Goal: Task Accomplishment & Management: Use online tool/utility

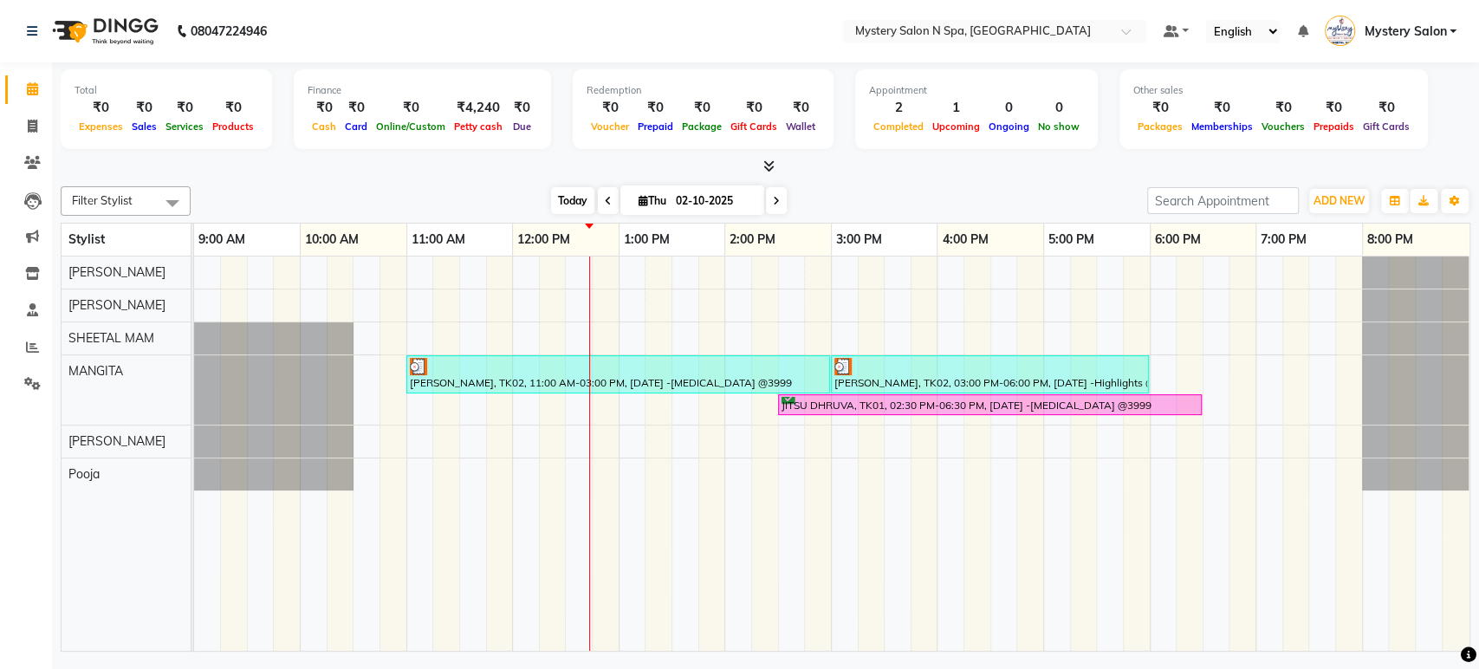
click at [566, 195] on span "Today" at bounding box center [572, 200] width 43 height 27
click at [577, 199] on span "Today" at bounding box center [572, 200] width 43 height 27
click at [771, 192] on span at bounding box center [776, 200] width 21 height 27
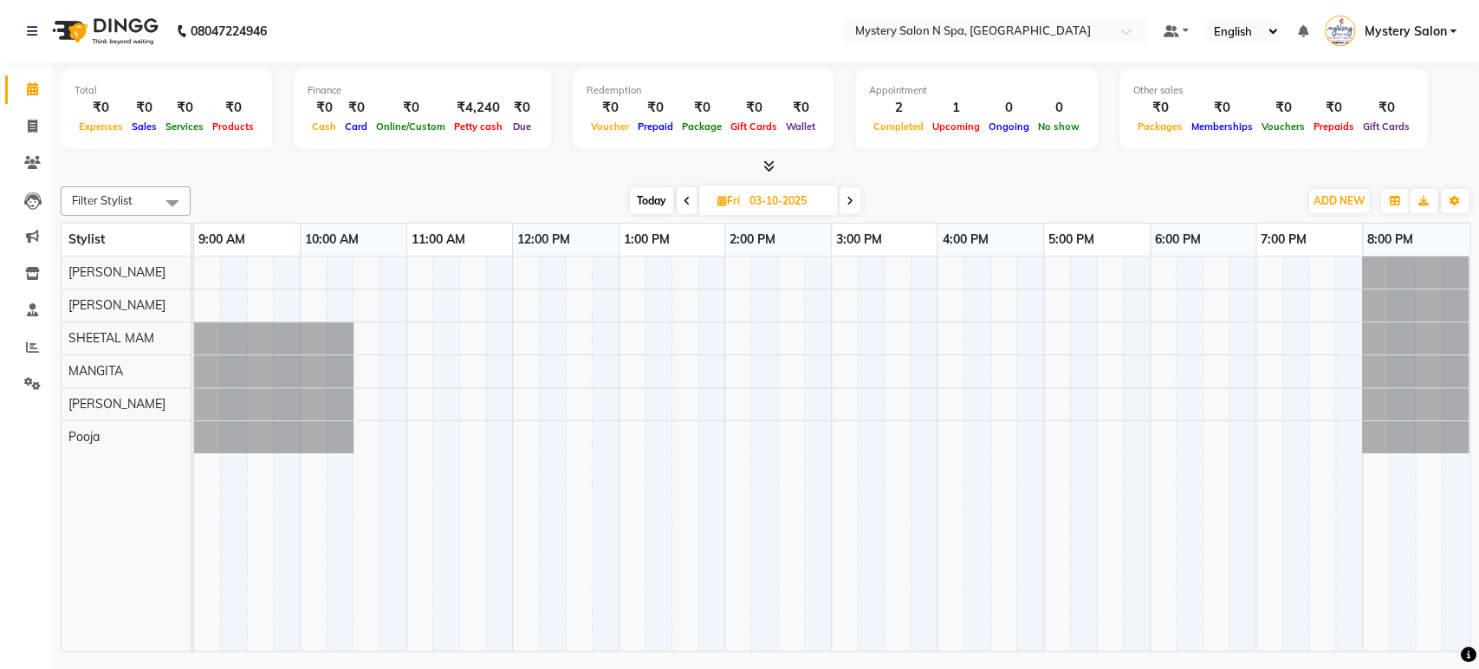
click at [657, 199] on span "Today" at bounding box center [651, 200] width 43 height 27
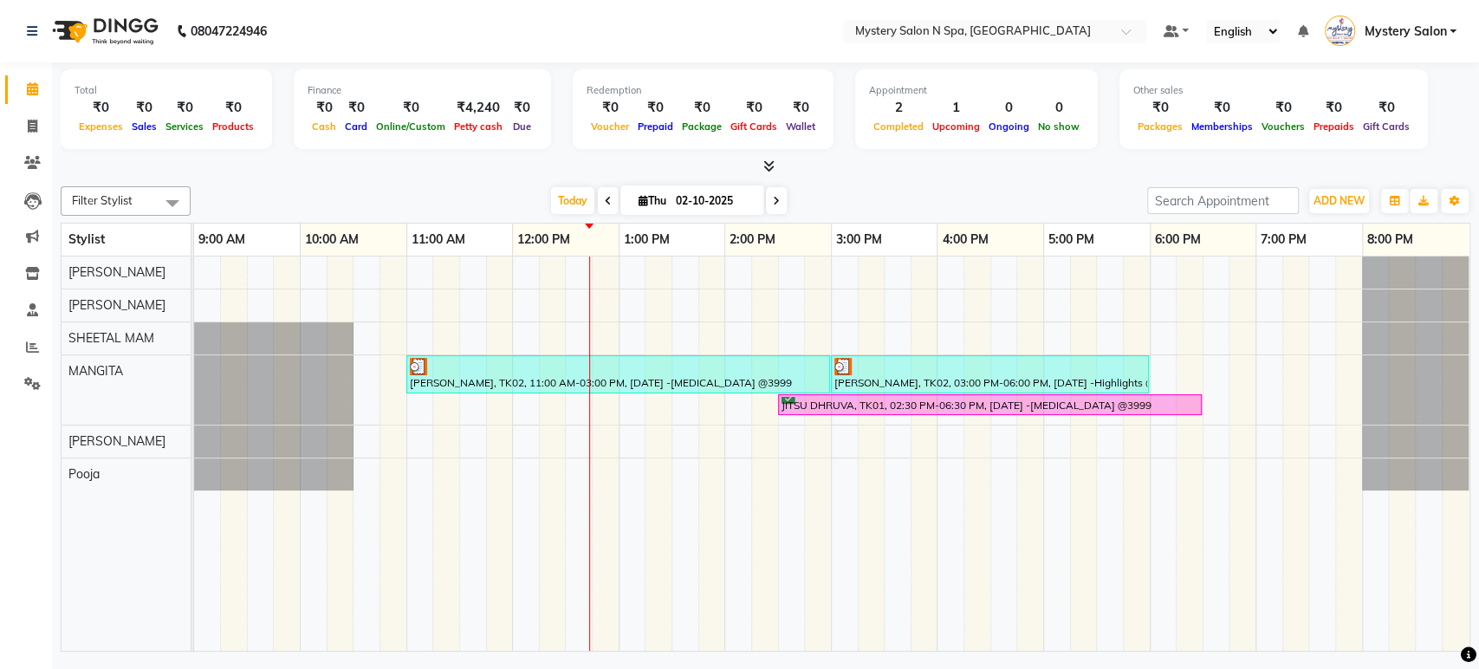
click at [781, 201] on span at bounding box center [776, 200] width 21 height 27
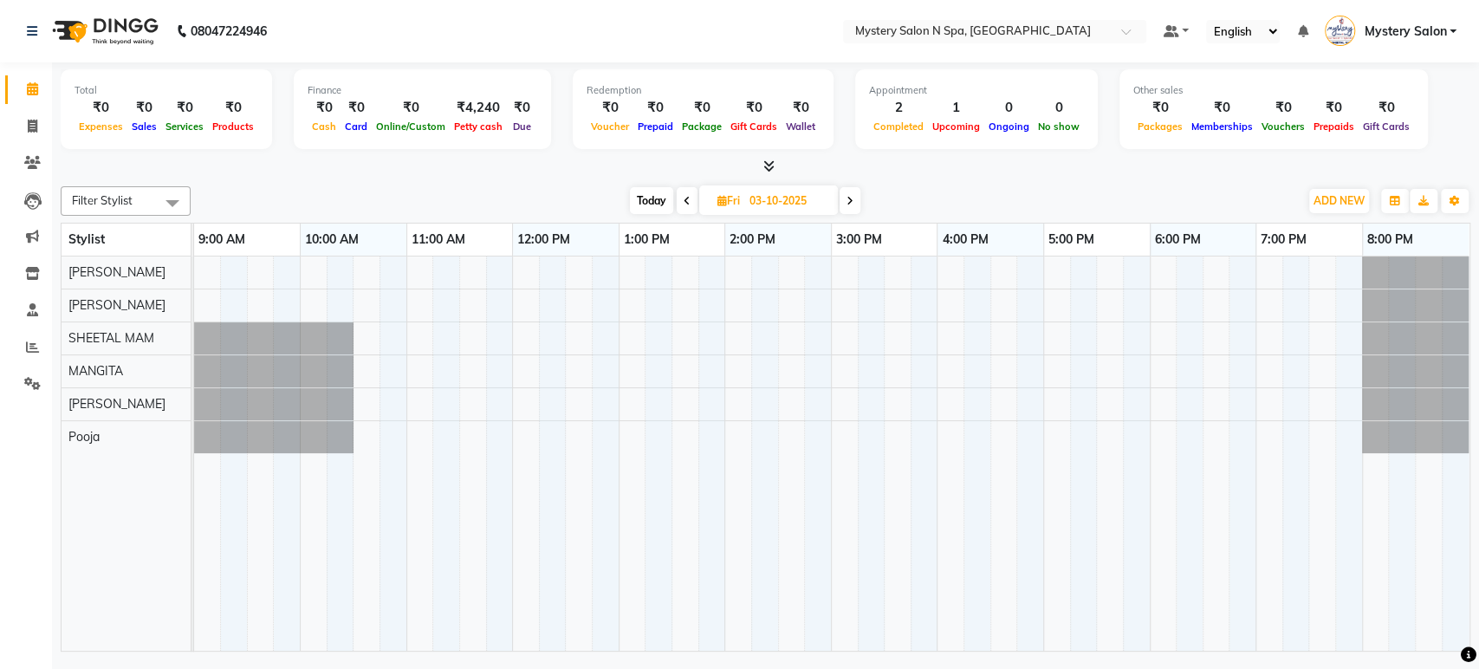
click at [659, 196] on span "Today" at bounding box center [651, 200] width 43 height 27
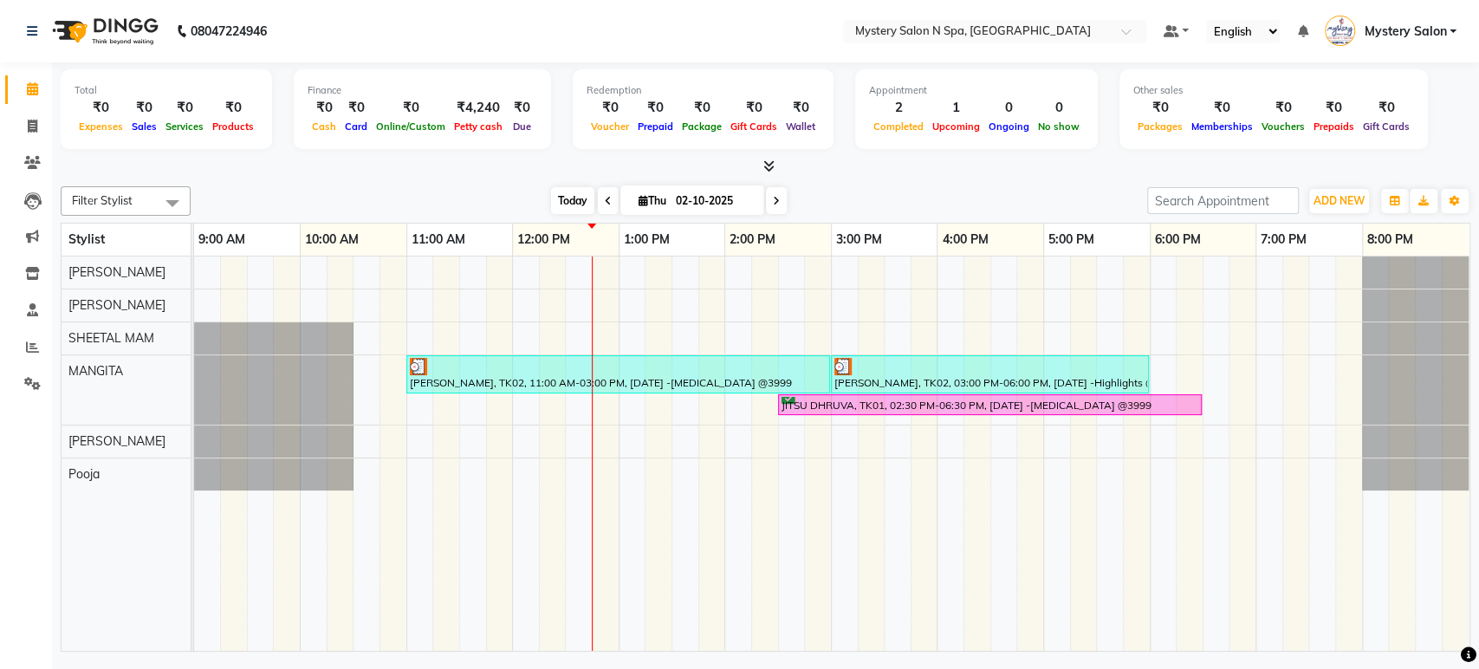
click at [563, 206] on span "Today" at bounding box center [572, 200] width 43 height 27
click at [558, 194] on span "Today" at bounding box center [572, 200] width 43 height 27
click at [773, 198] on icon at bounding box center [776, 201] width 7 height 10
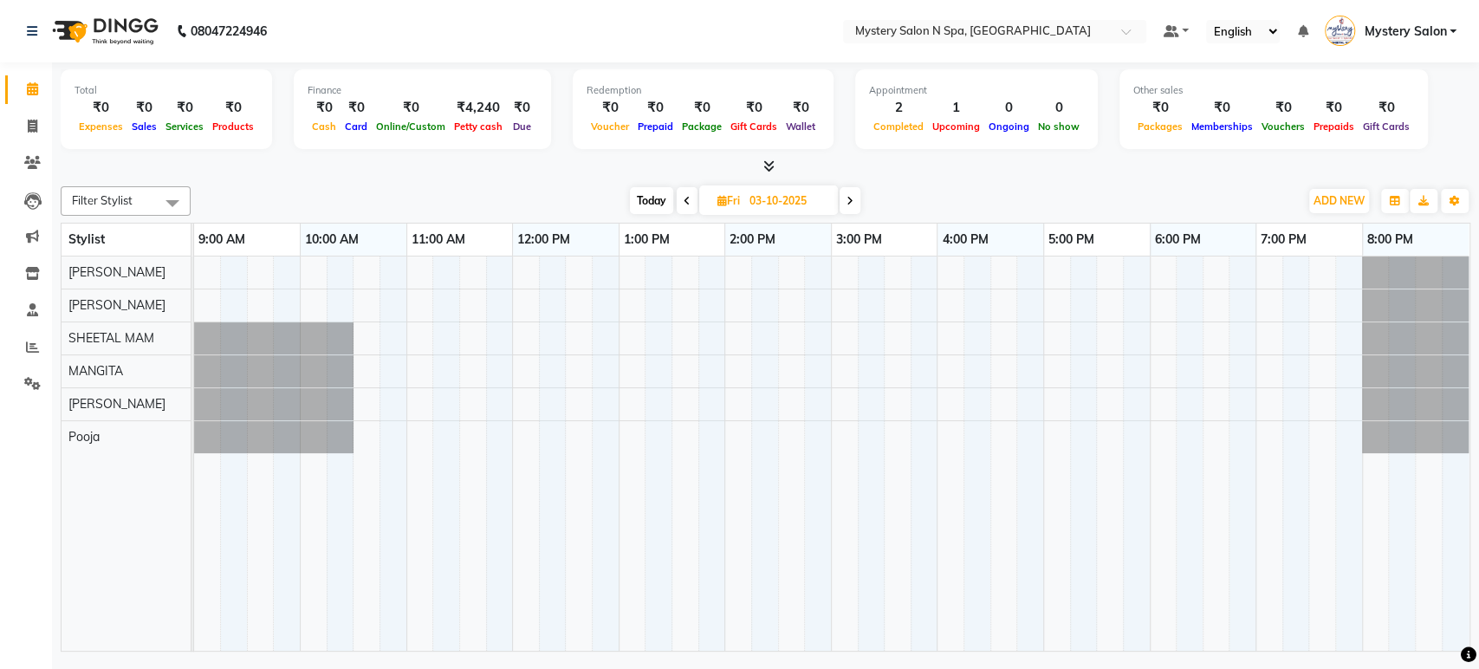
click at [658, 199] on span "Today" at bounding box center [651, 200] width 43 height 27
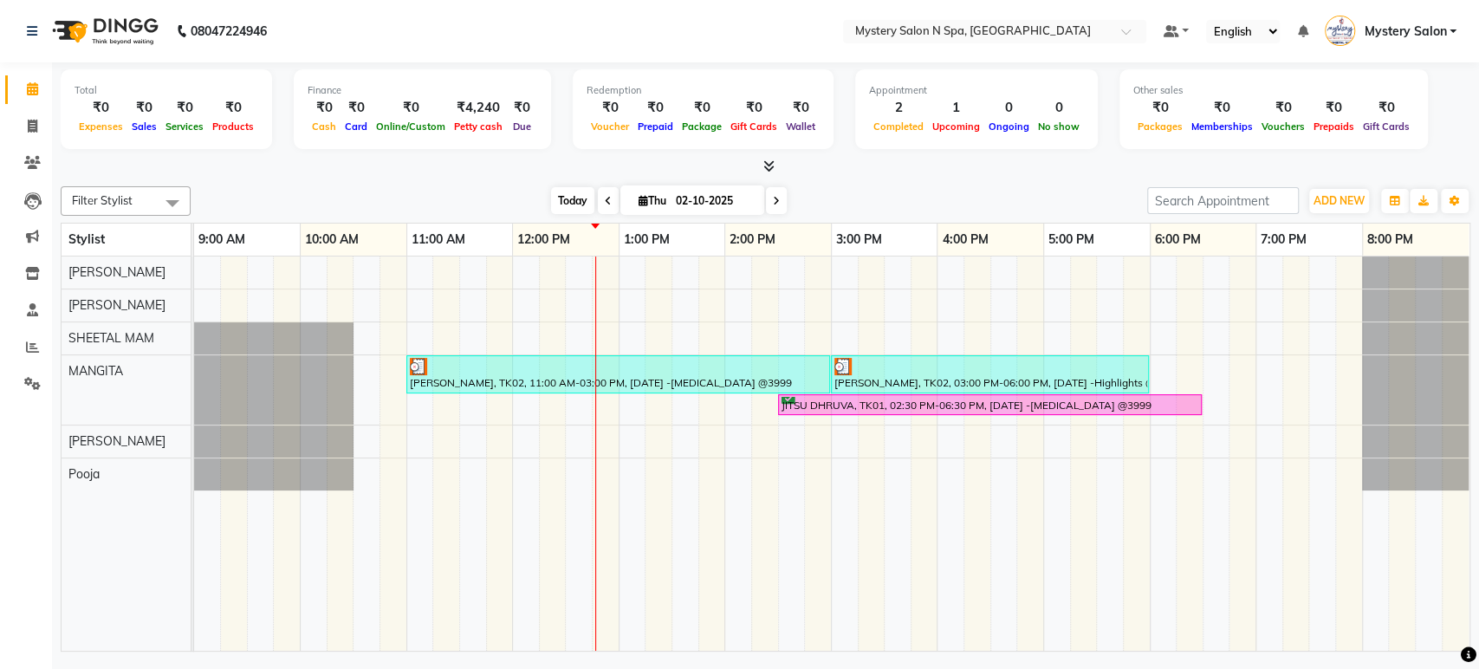
click at [565, 194] on span "Today" at bounding box center [572, 200] width 43 height 27
click at [557, 195] on span "Today" at bounding box center [572, 200] width 43 height 27
click at [773, 196] on icon at bounding box center [776, 201] width 7 height 10
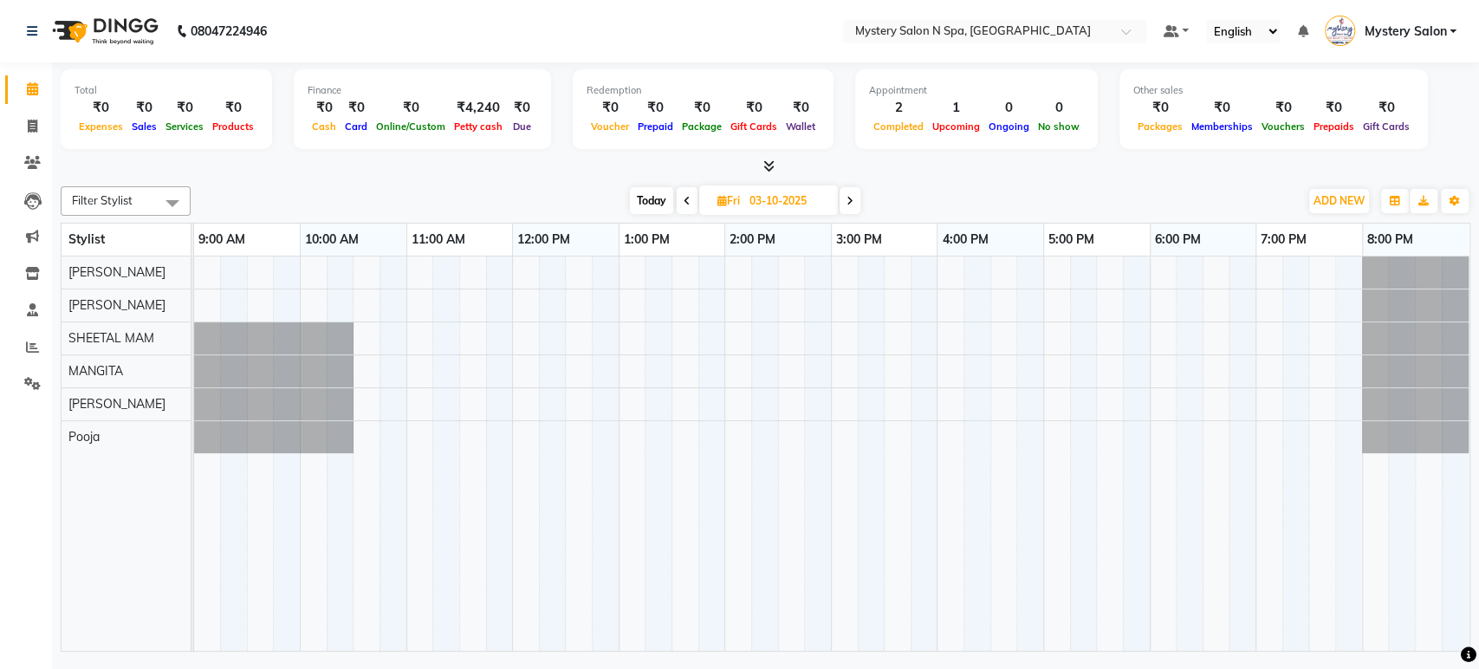
click at [652, 202] on span "Today" at bounding box center [651, 200] width 43 height 27
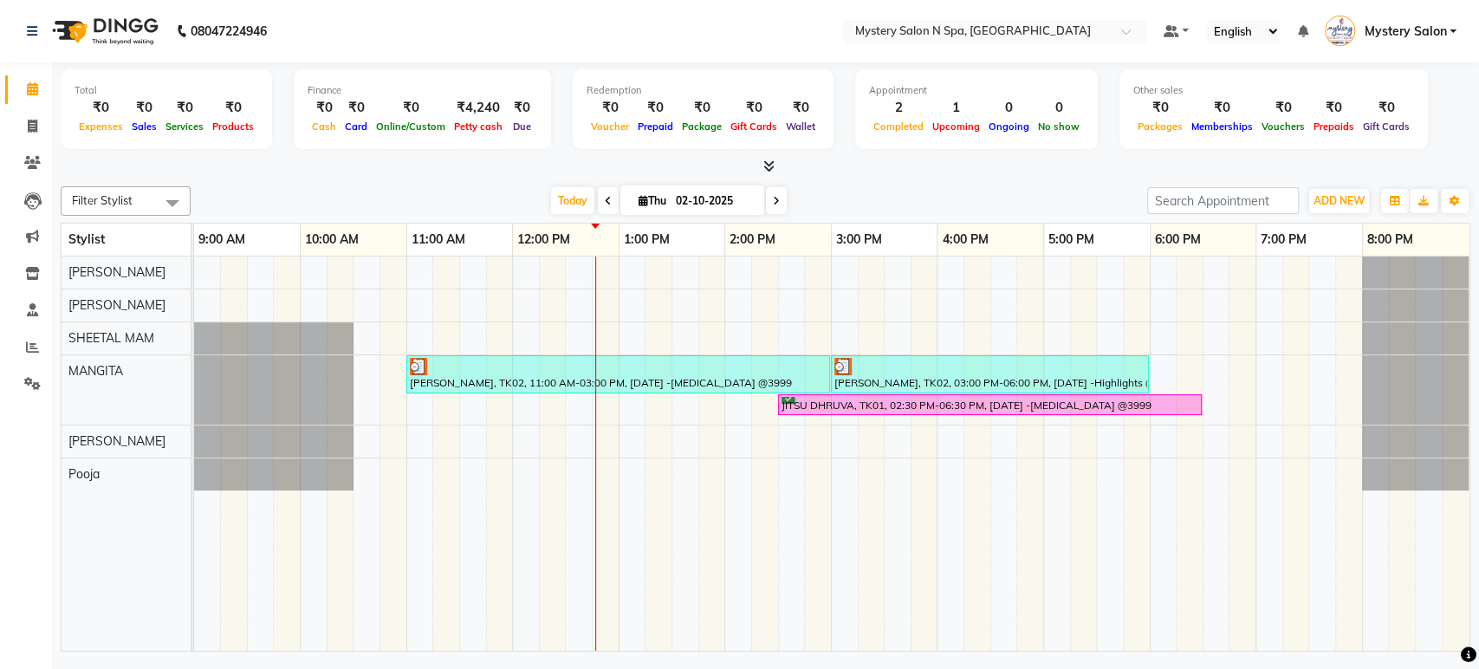
click at [774, 201] on icon at bounding box center [776, 201] width 7 height 10
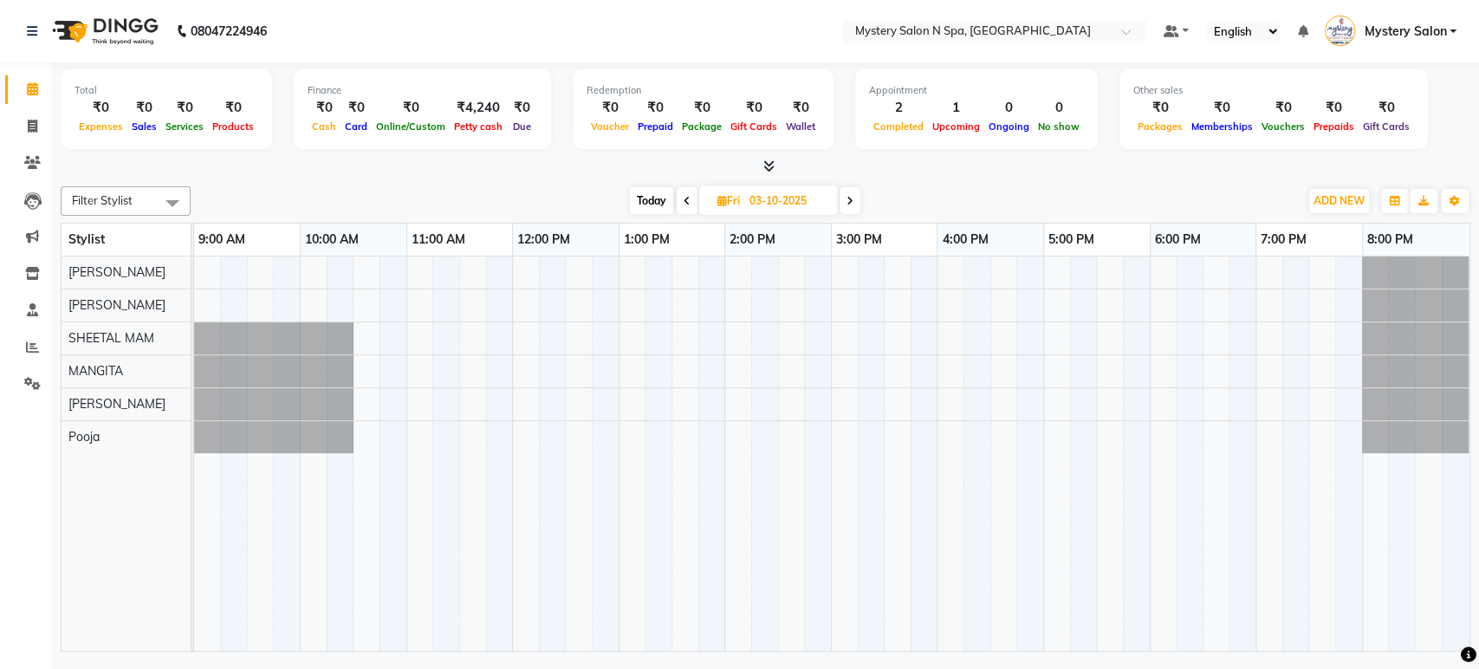
click at [645, 199] on span "Today" at bounding box center [651, 200] width 43 height 27
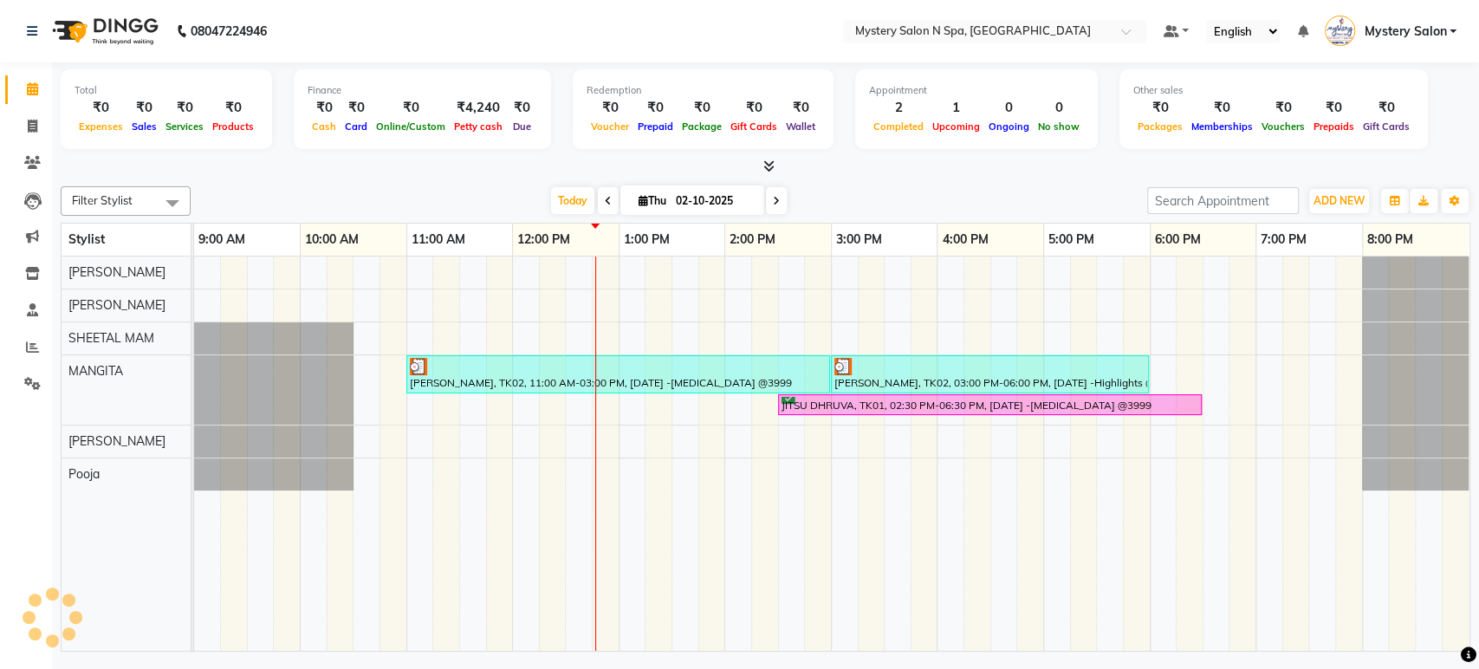
click at [782, 200] on span at bounding box center [776, 200] width 21 height 27
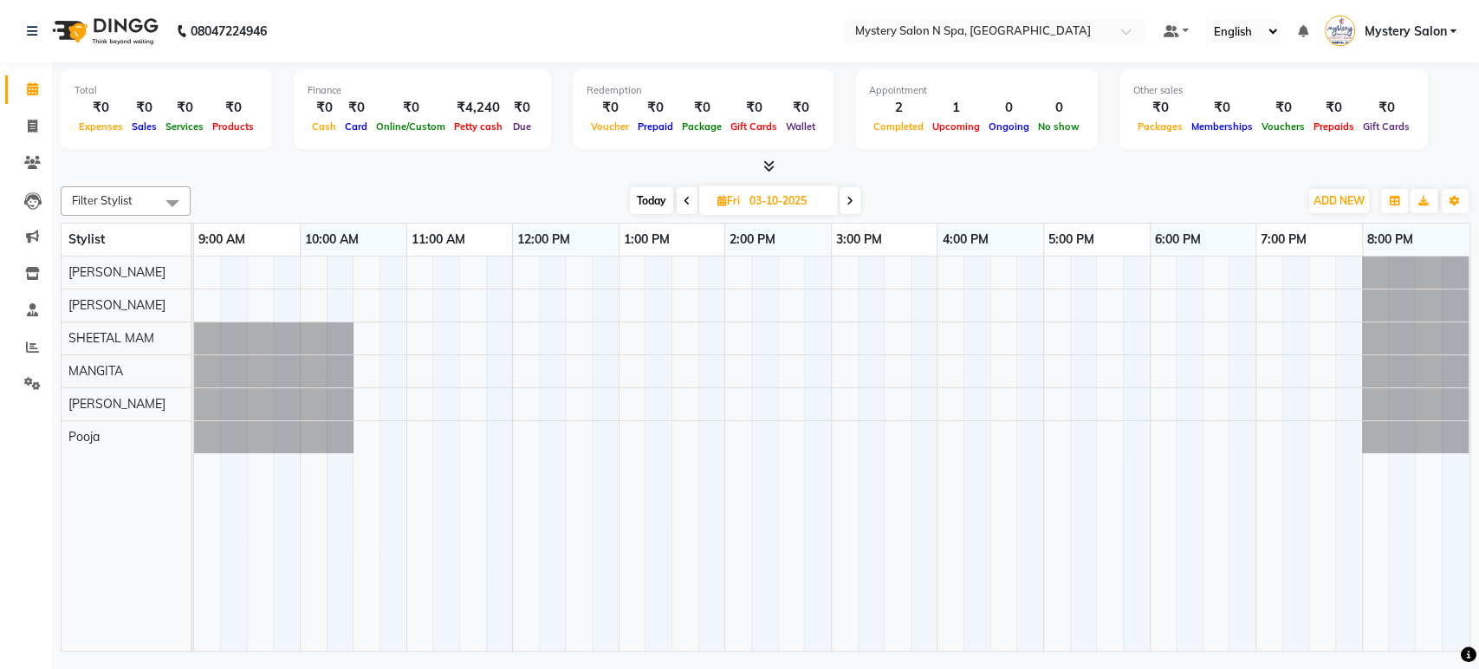
click at [652, 206] on span "Today" at bounding box center [651, 200] width 43 height 27
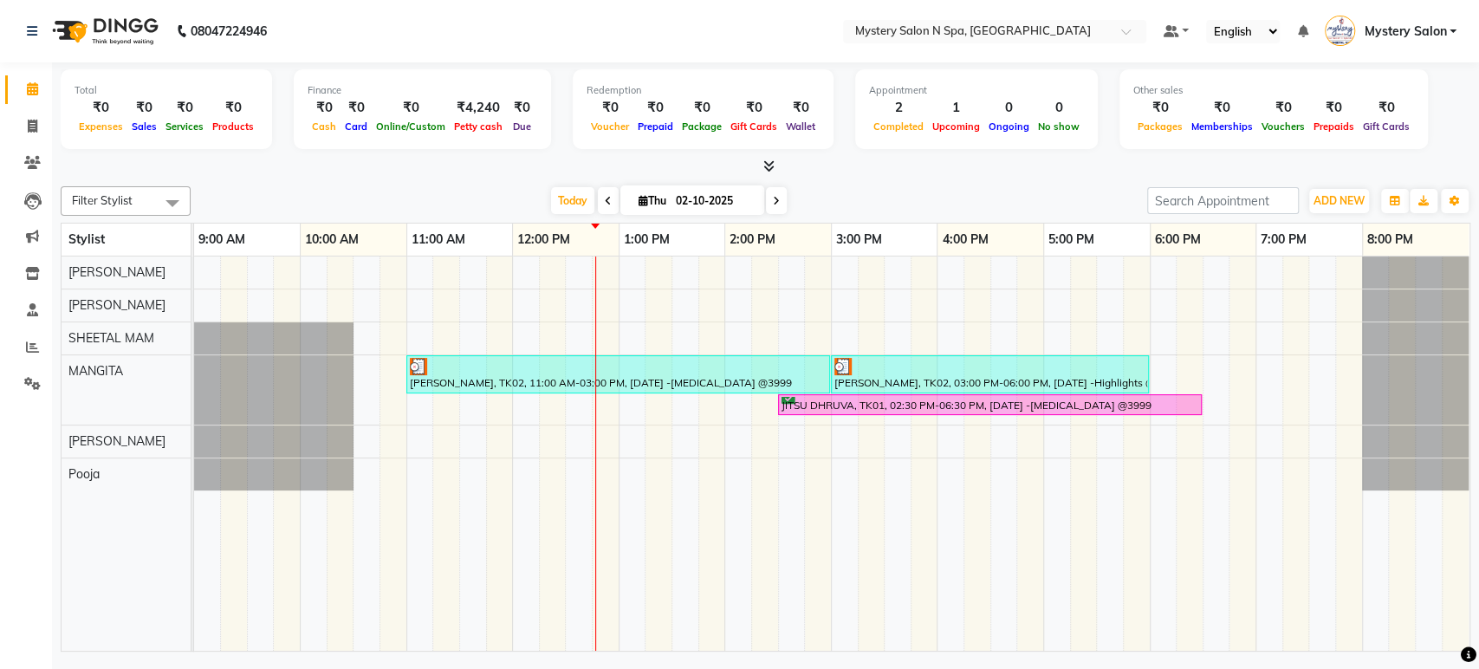
click at [775, 206] on span at bounding box center [776, 200] width 21 height 27
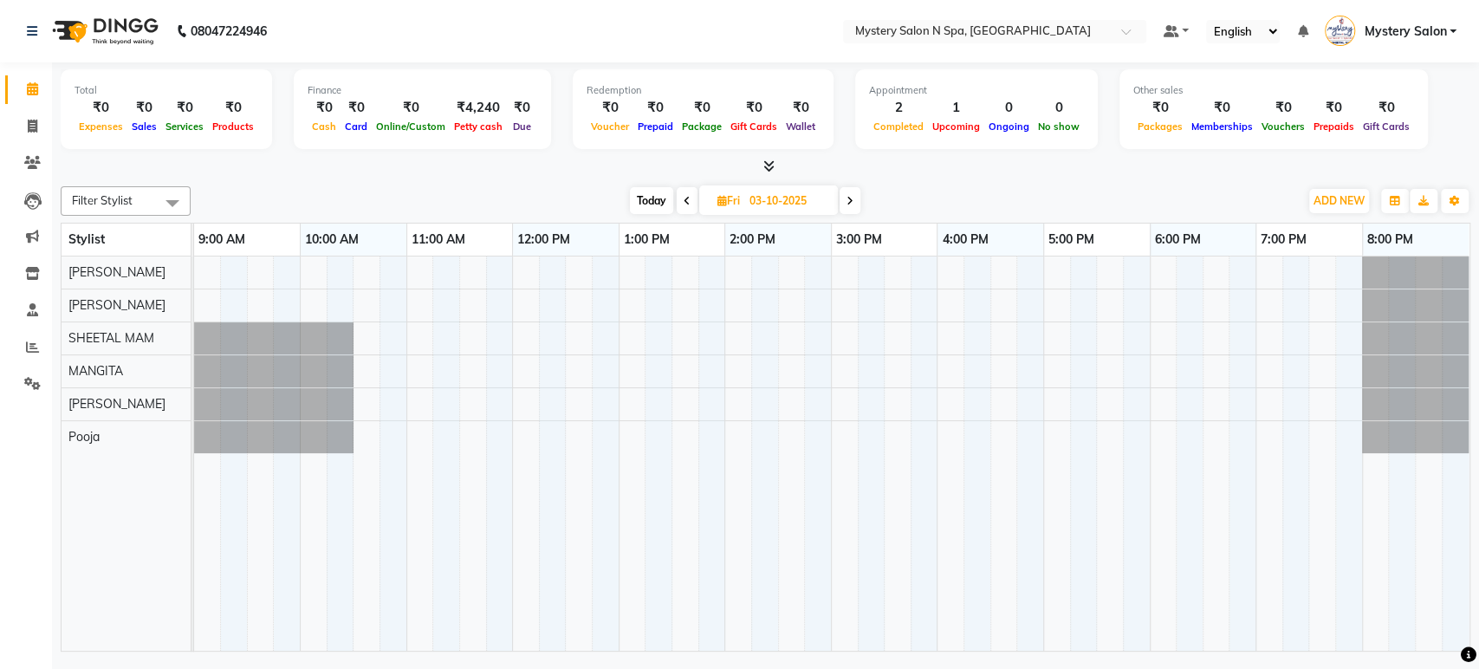
click at [646, 206] on span "Today" at bounding box center [651, 200] width 43 height 27
type input "02-10-2025"
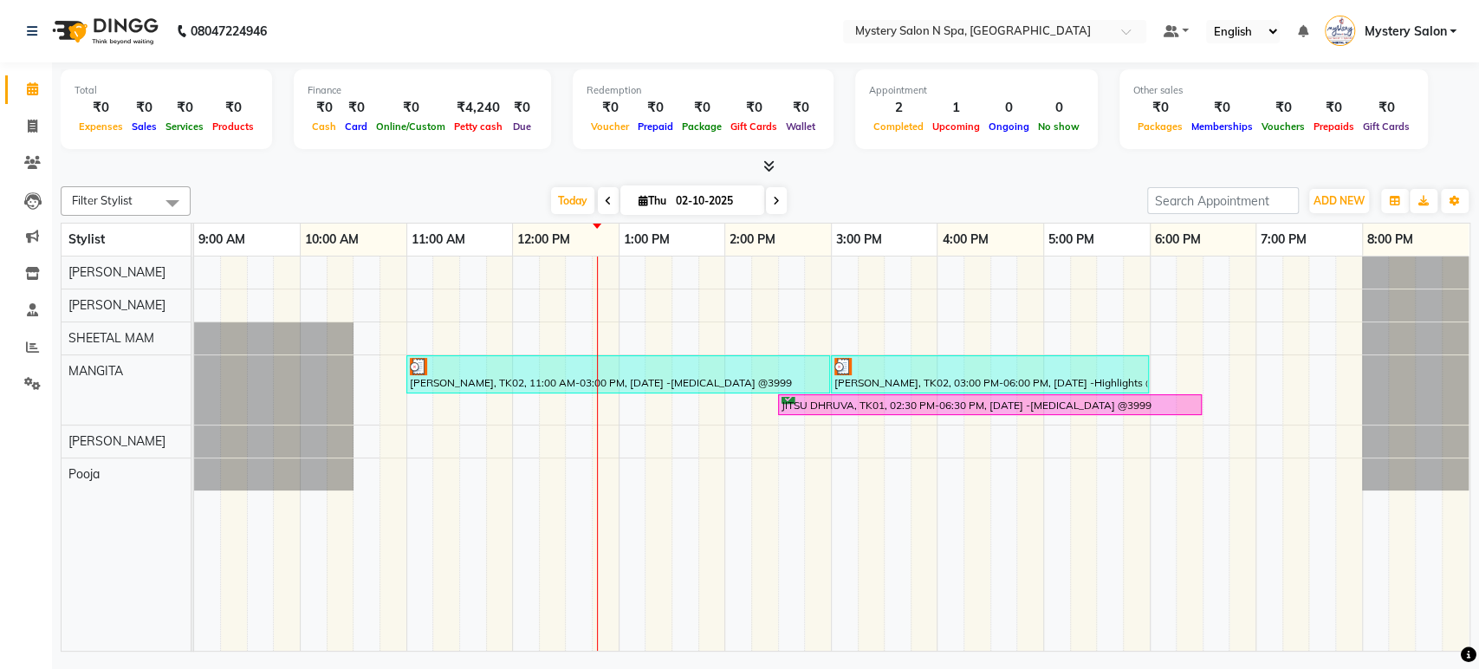
click at [808, 194] on div "Today Thu 02-10-2025" at bounding box center [668, 201] width 939 height 26
click at [735, 267] on div "Jigna Thakkar, TK02, 11:00 AM-03:00 PM, Navratri 2025 -Botox @3999 Jigna Thakka…" at bounding box center [831, 453] width 1275 height 394
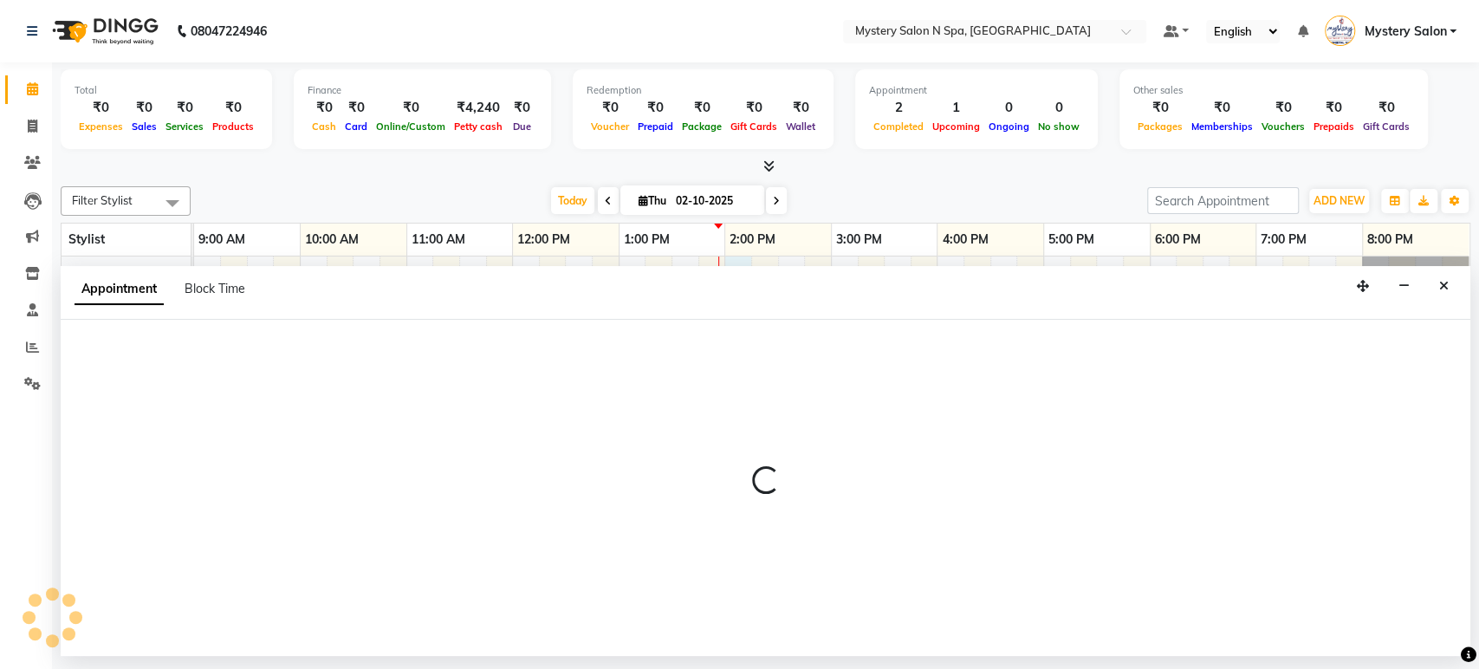
select select "4167"
select select "tentative"
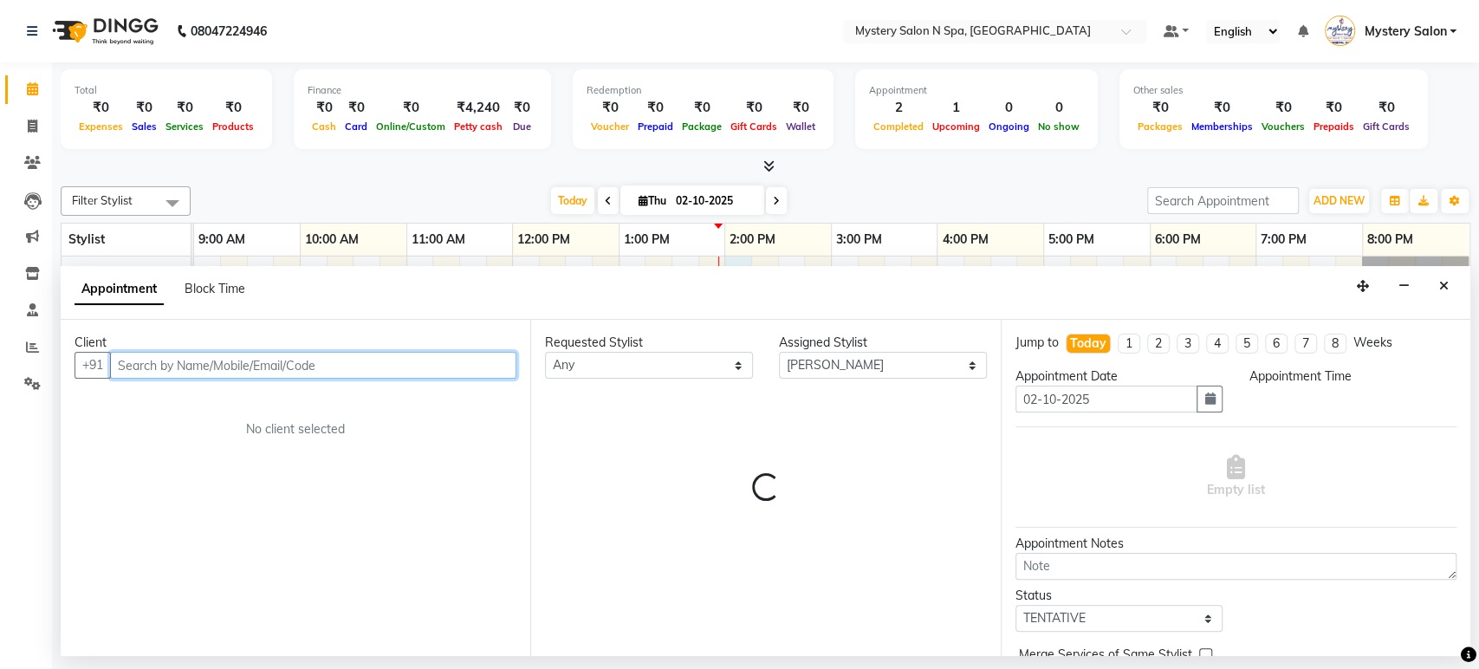
select select "840"
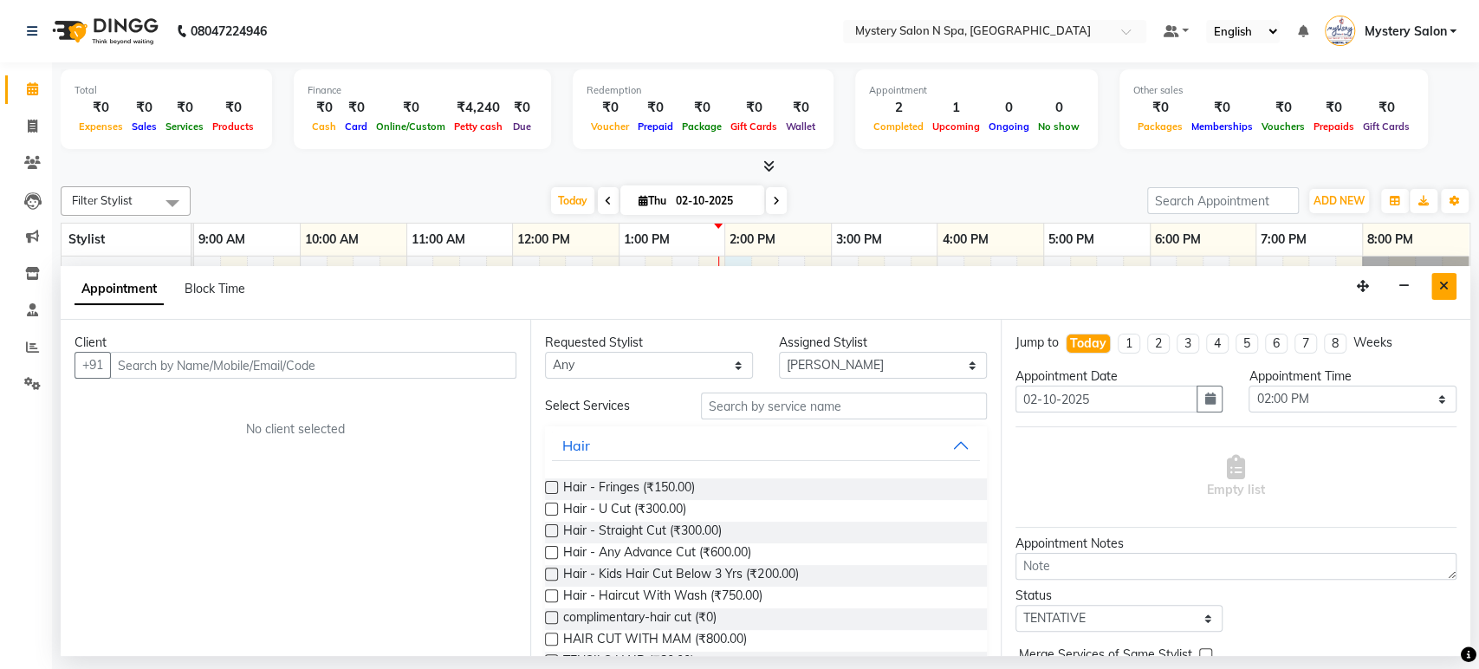
click at [1448, 280] on icon "Close" at bounding box center [1444, 286] width 10 height 12
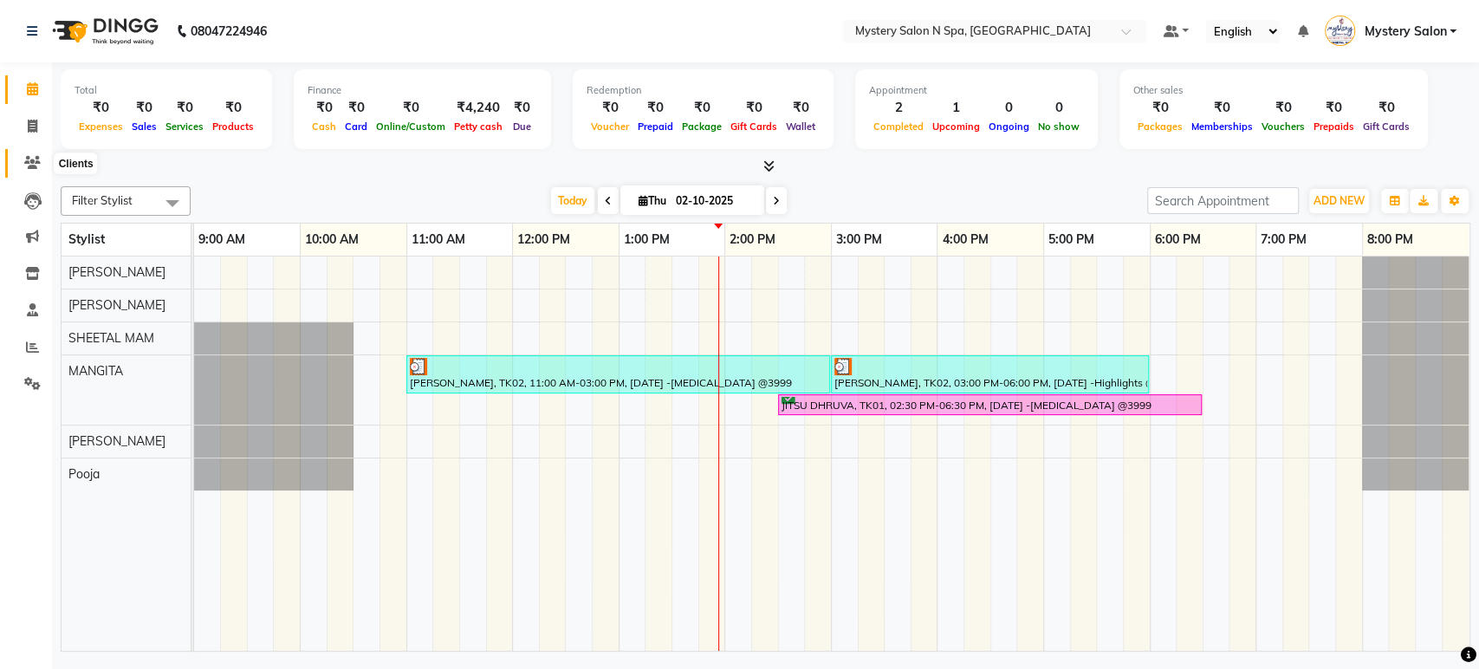
click at [29, 161] on icon at bounding box center [32, 162] width 16 height 13
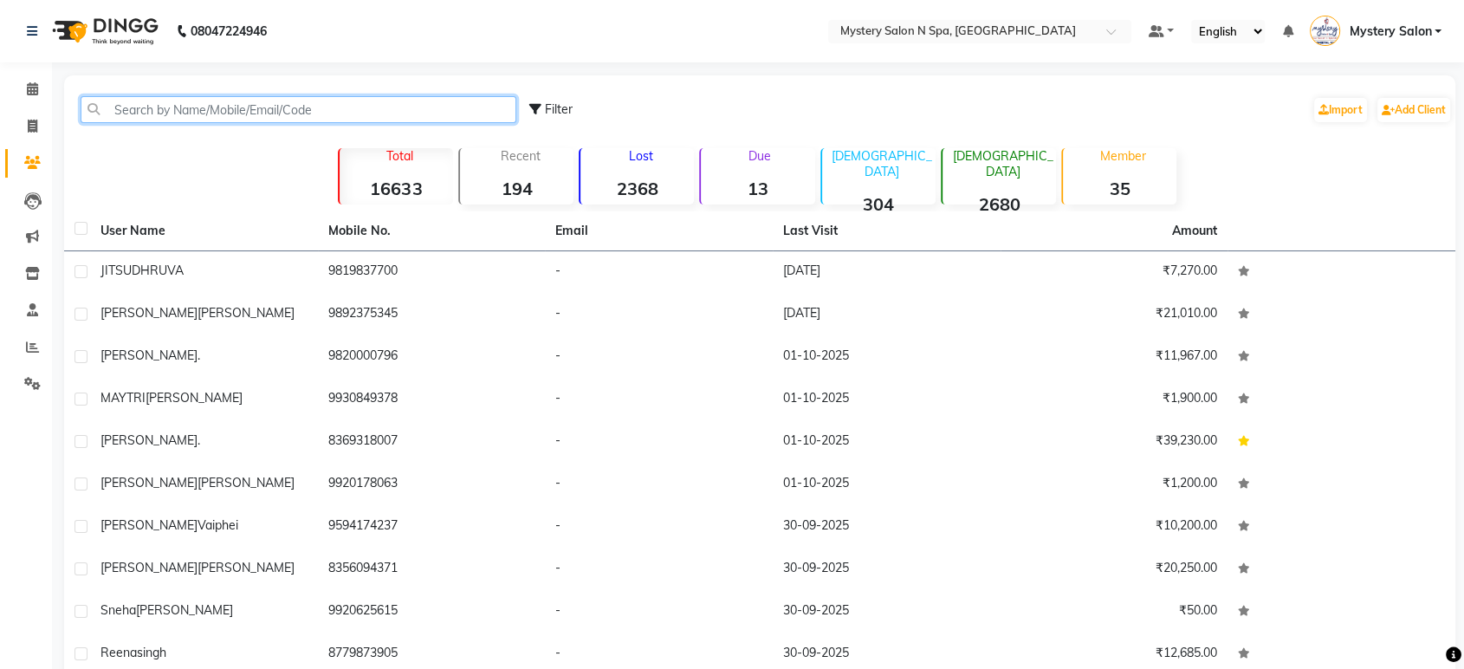
click at [231, 117] on input "text" at bounding box center [299, 109] width 436 height 27
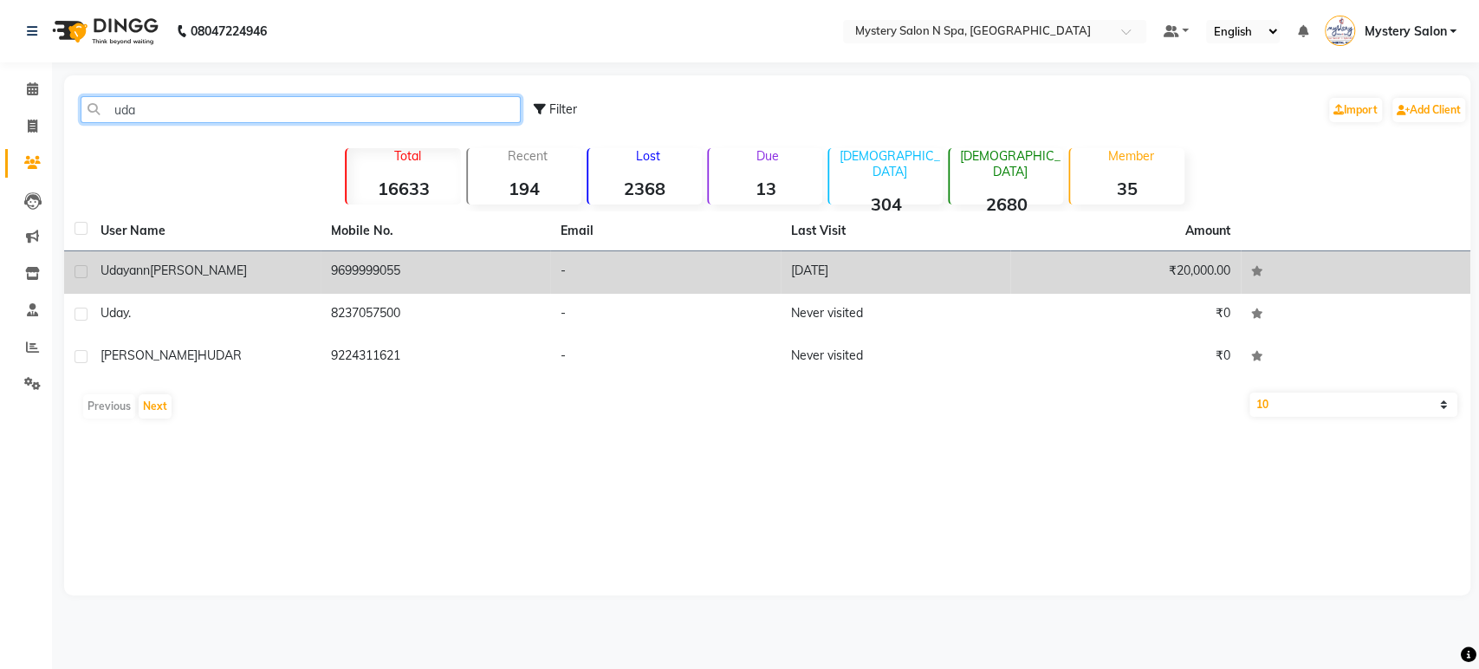
type input "uda"
click at [303, 268] on div "Udayann Shah" at bounding box center [206, 271] width 210 height 18
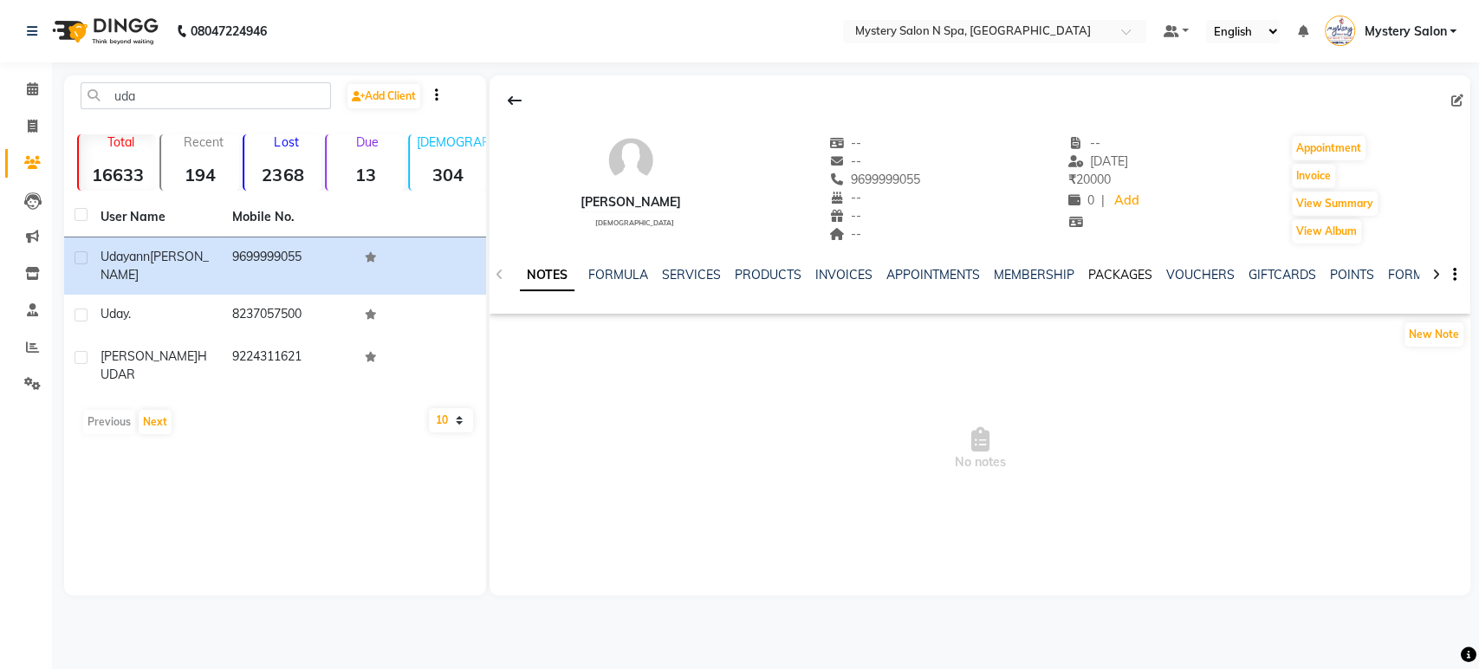
click at [1117, 274] on link "PACKAGES" at bounding box center [1120, 275] width 64 height 16
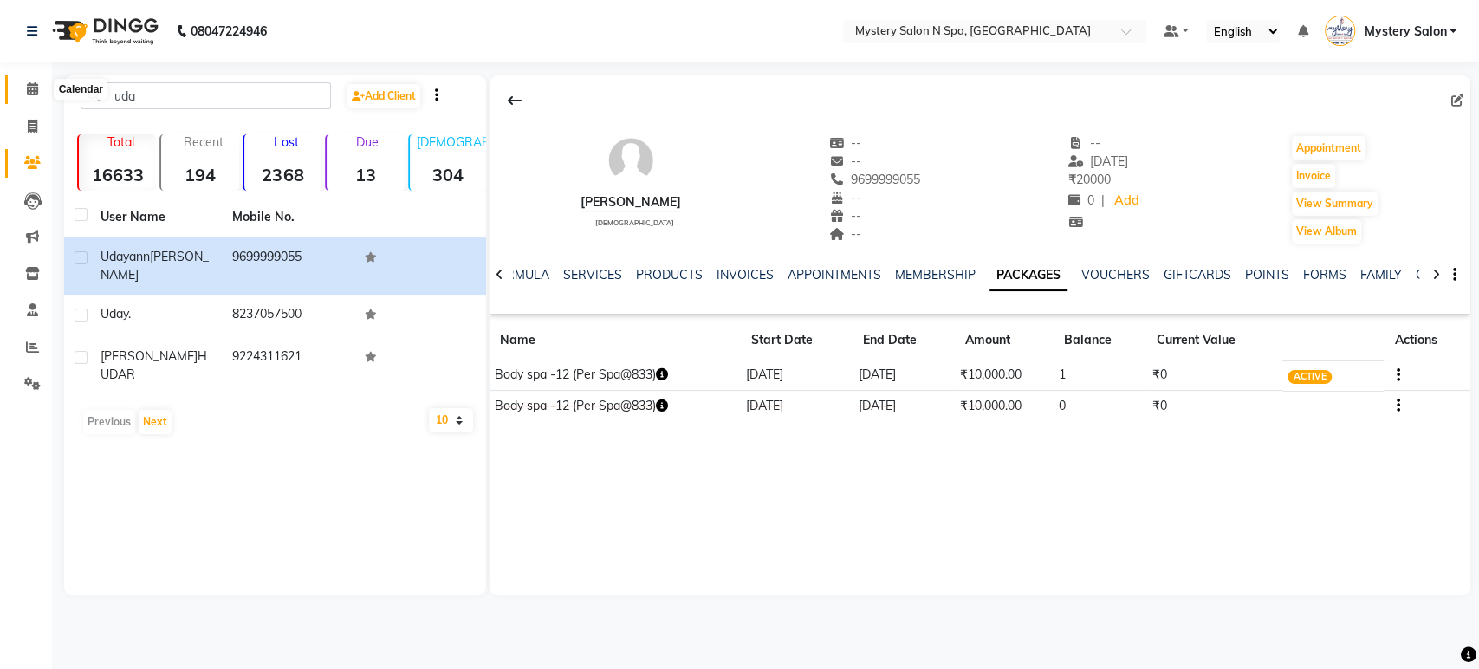
click at [36, 93] on icon at bounding box center [32, 88] width 11 height 13
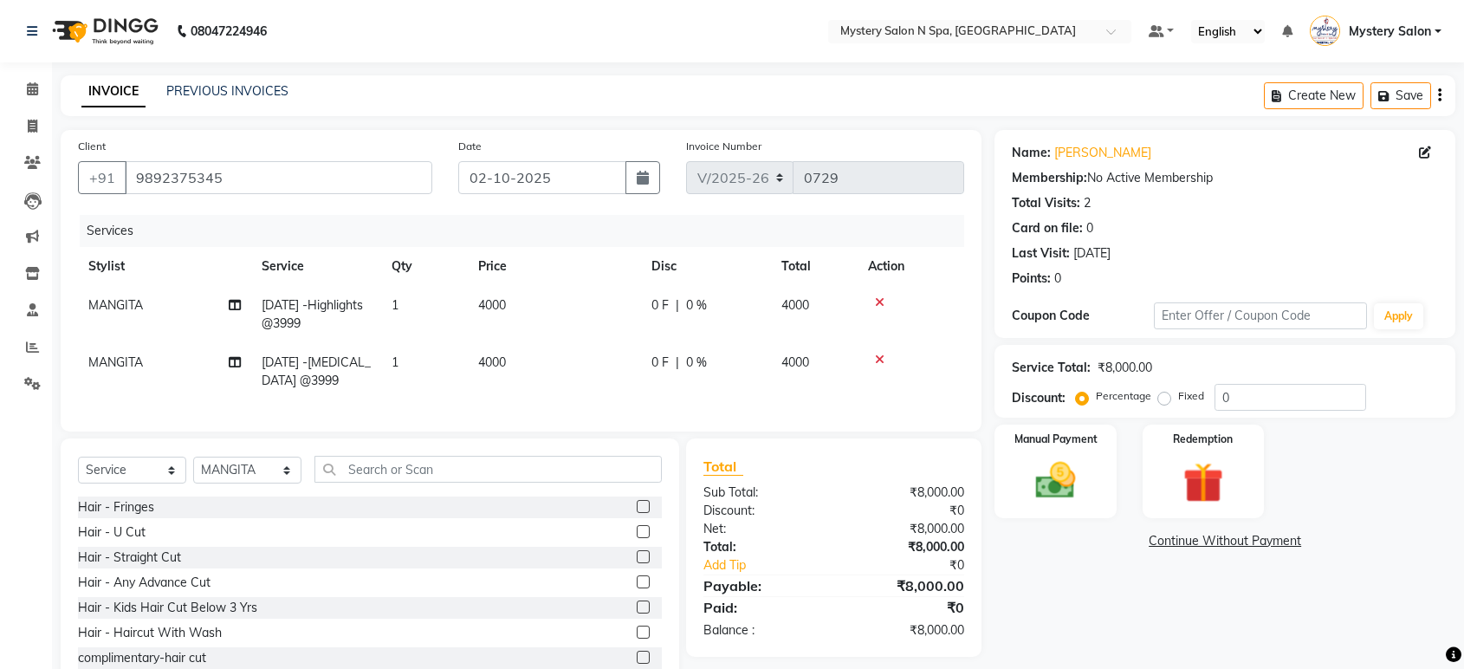
select select "142"
select select "service"
select select "23857"
click at [1281, 406] on input "0" at bounding box center [1291, 397] width 152 height 27
